Goal: Transaction & Acquisition: Purchase product/service

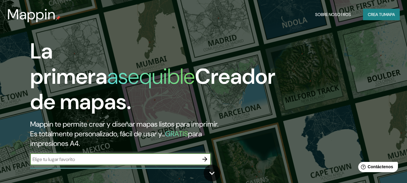
click at [378, 13] on font "Crea tu" at bounding box center [376, 14] width 16 height 5
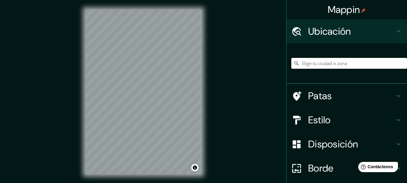
click at [344, 35] on font "Ubicación" at bounding box center [329, 31] width 43 height 13
click at [352, 60] on input "Elige tu ciudad o zona" at bounding box center [350, 63] width 116 height 11
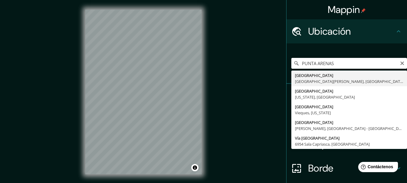
type input "[GEOGRAPHIC_DATA], [GEOGRAPHIC_DATA][PERSON_NAME], [GEOGRAPHIC_DATA]"
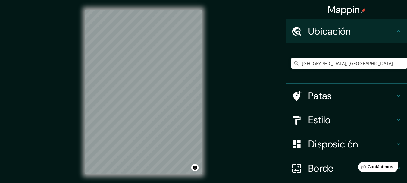
click at [383, 94] on h4 "Patas" at bounding box center [351, 96] width 87 height 12
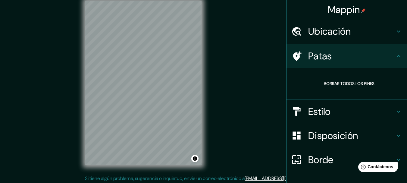
scroll to position [11, 0]
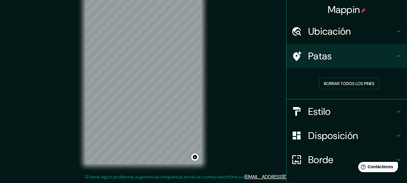
click at [395, 133] on icon at bounding box center [398, 135] width 7 height 7
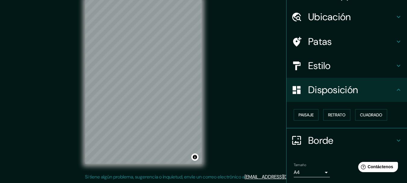
scroll to position [46, 0]
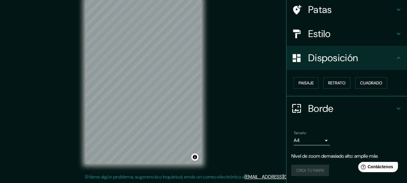
click at [61, 24] on div "Mappin Ubicación [GEOGRAPHIC_DATA], [GEOGRAPHIC_DATA][PERSON_NAME], [GEOGRAPHIC…" at bounding box center [203, 86] width 407 height 194
click at [62, 26] on div "Mappin Ubicación [GEOGRAPHIC_DATA], [GEOGRAPHIC_DATA][PERSON_NAME], [GEOGRAPHIC…" at bounding box center [203, 86] width 407 height 194
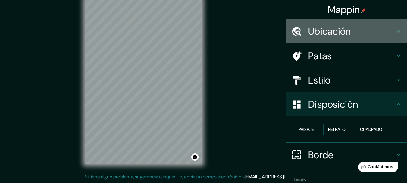
click at [327, 34] on font "Ubicación" at bounding box center [329, 31] width 43 height 13
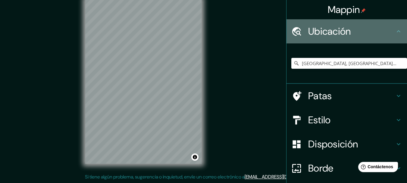
click at [327, 34] on font "Ubicación" at bounding box center [329, 31] width 43 height 13
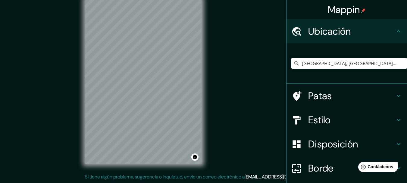
click at [361, 95] on h4 "Patas" at bounding box center [351, 96] width 87 height 12
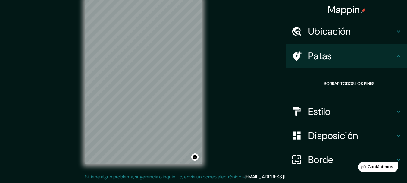
click at [354, 85] on font "Borrar todos los pines" at bounding box center [349, 83] width 51 height 5
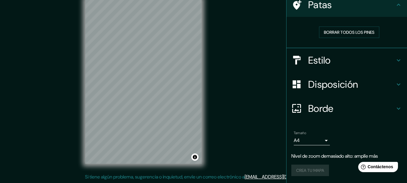
click at [316, 144] on body "Mappin Ubicación [GEOGRAPHIC_DATA], [GEOGRAPHIC_DATA][PERSON_NAME], [GEOGRAPHIC…" at bounding box center [203, 80] width 407 height 183
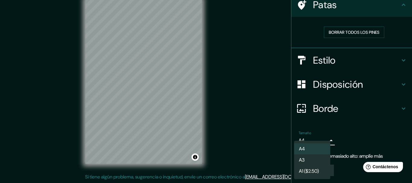
click at [349, 147] on div at bounding box center [206, 91] width 412 height 183
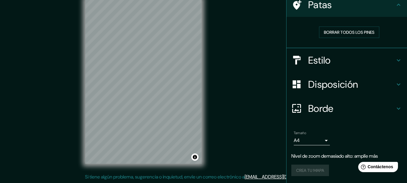
click at [352, 160] on p "Nivel de zoom demasiado alto: amplíe más" at bounding box center [347, 156] width 111 height 7
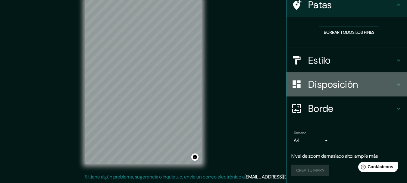
click at [341, 85] on font "Disposición" at bounding box center [333, 84] width 50 height 13
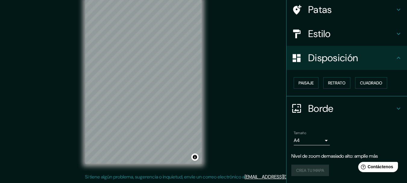
scroll to position [0, 0]
